Goal: Information Seeking & Learning: Find specific fact

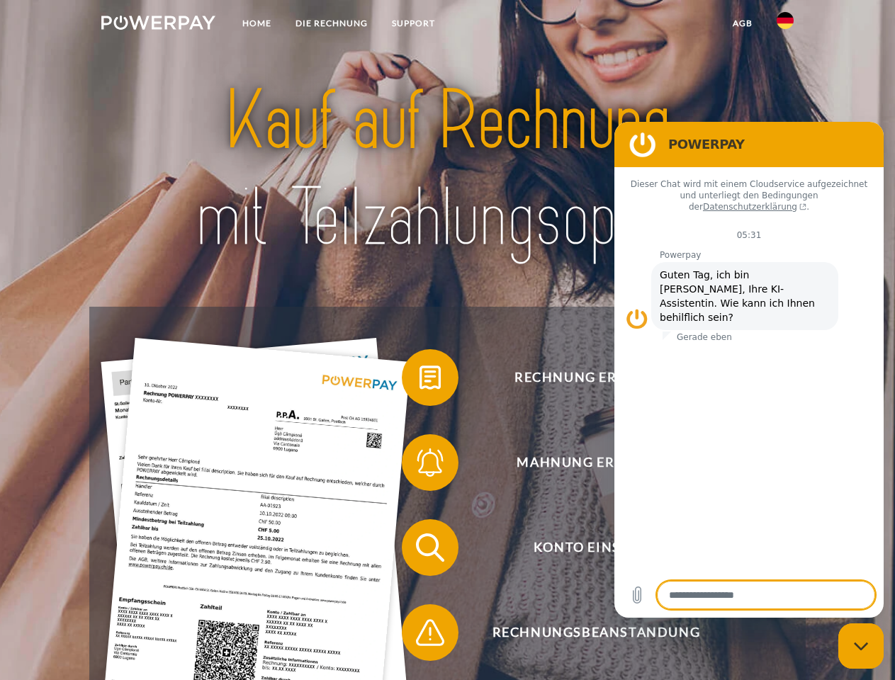
click at [158, 25] on img at bounding box center [158, 23] width 114 height 14
click at [785, 25] on img at bounding box center [784, 20] width 17 height 17
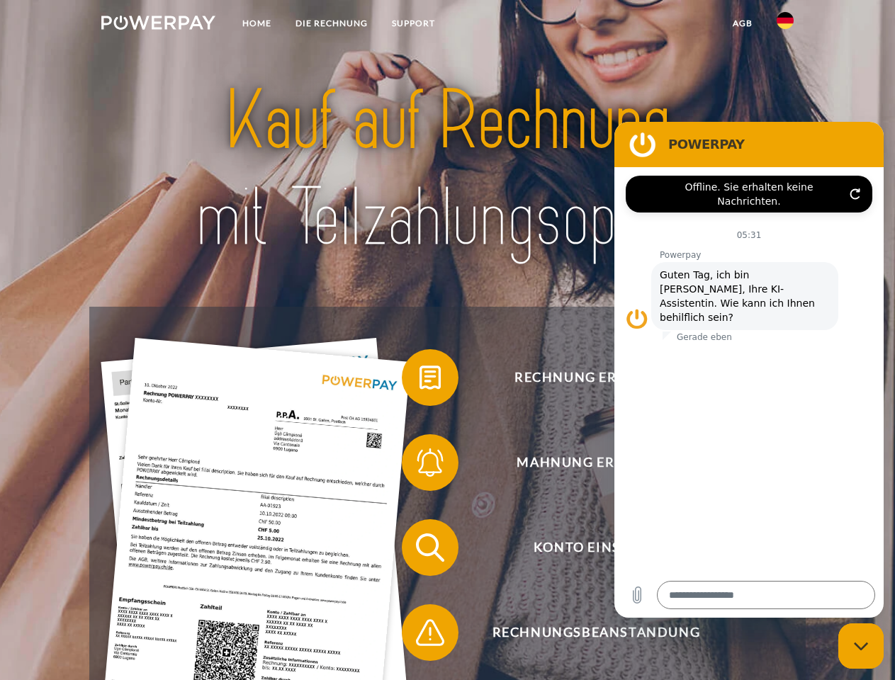
click at [742, 23] on link "agb" at bounding box center [742, 24] width 44 height 26
click at [419, 380] on span at bounding box center [408, 377] width 71 height 71
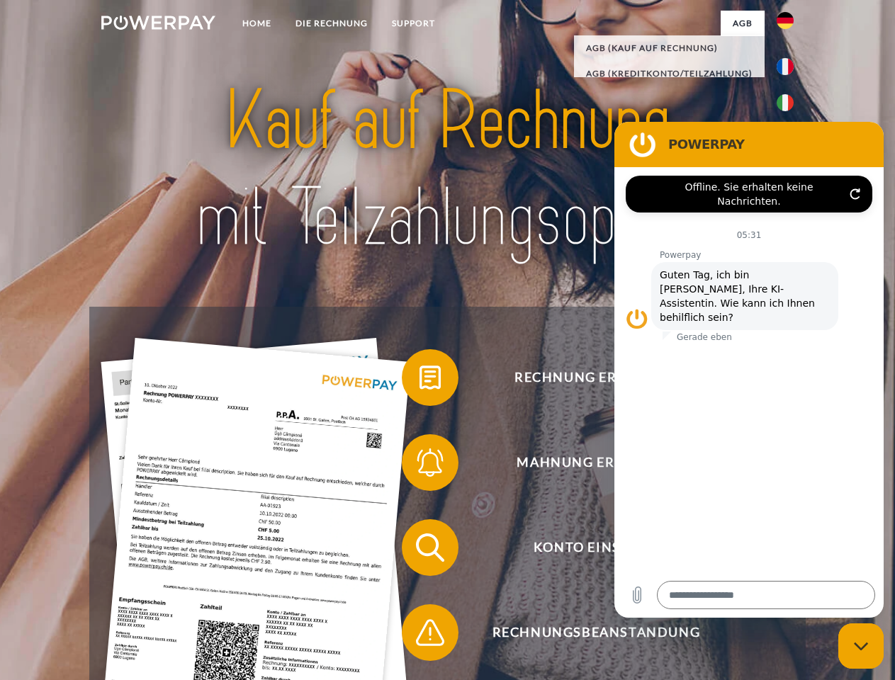
click at [419, 465] on div "Rechnung erhalten? Mahnung erhalten? Konto einsehen" at bounding box center [446, 590] width 715 height 567
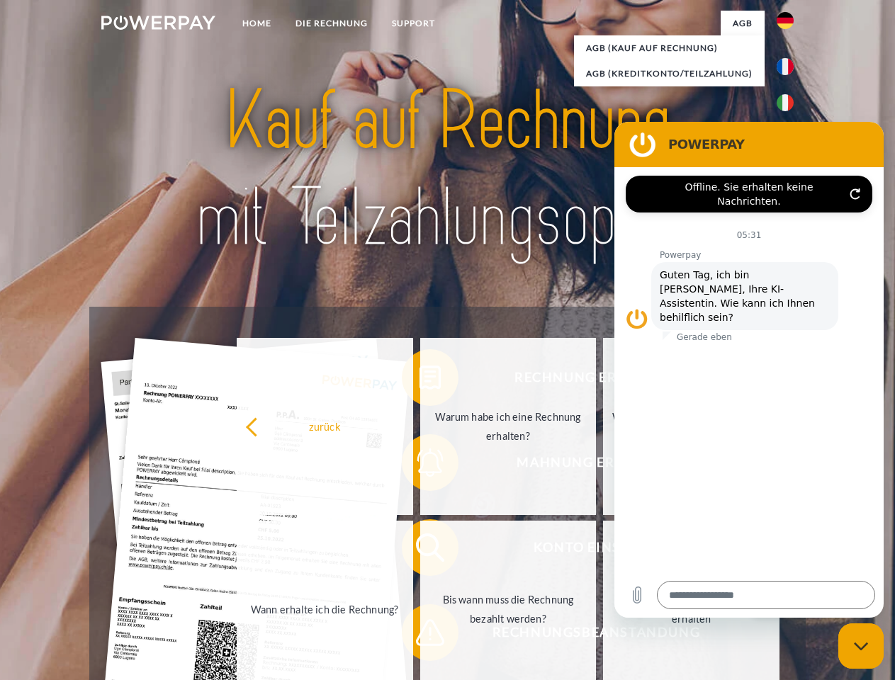
click at [420, 550] on link "Bis wann muss die Rechnung bezahlt werden?" at bounding box center [508, 609] width 176 height 177
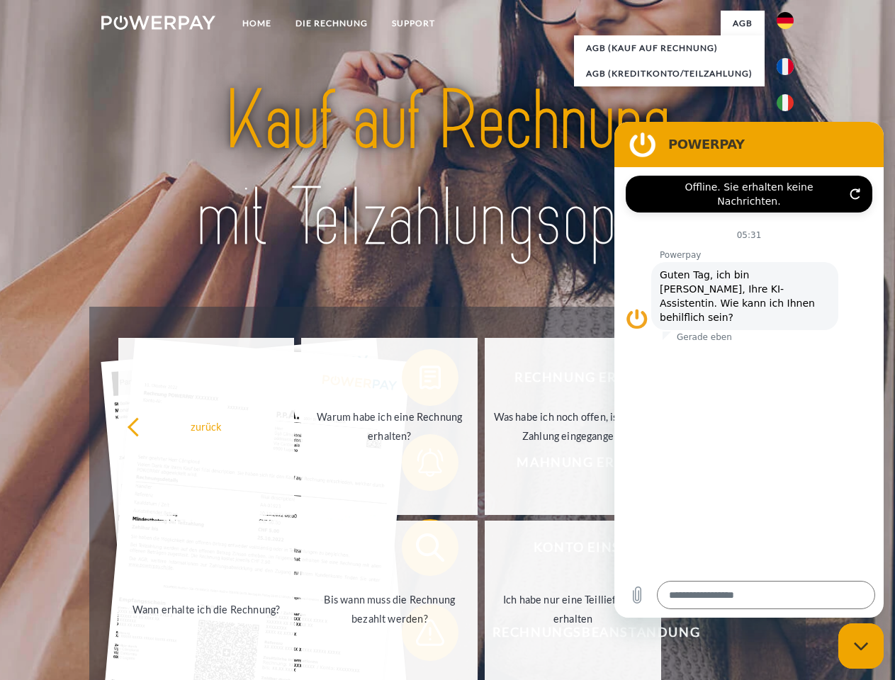
click at [419, 635] on span at bounding box center [408, 632] width 71 height 71
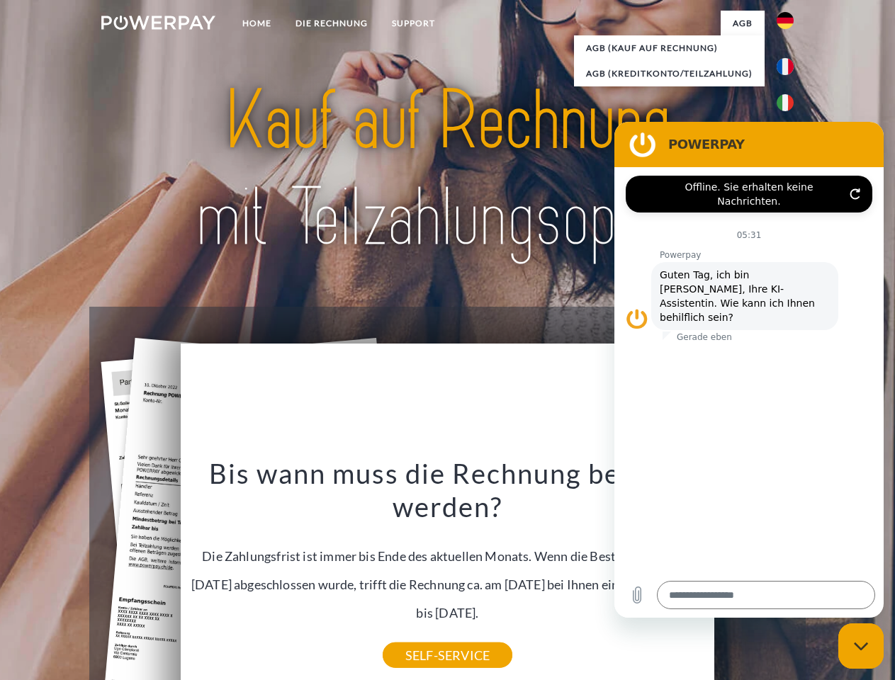
click at [861, 646] on icon "Messaging-Fenster schließen" at bounding box center [861, 646] width 15 height 9
type textarea "*"
